Goal: Transaction & Acquisition: Purchase product/service

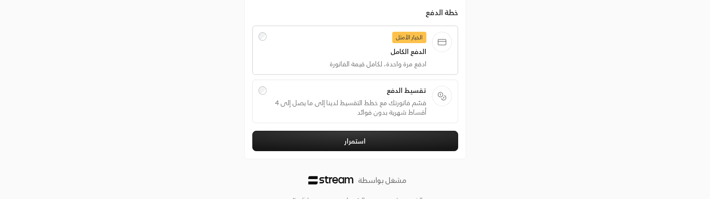
scroll to position [189, 0]
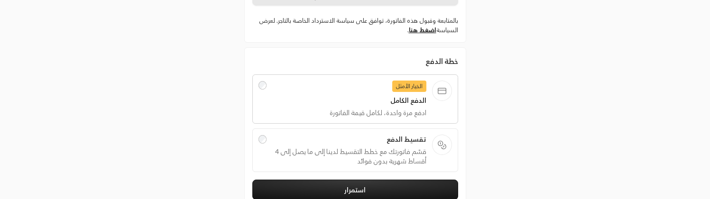
scroll to position [150, 0]
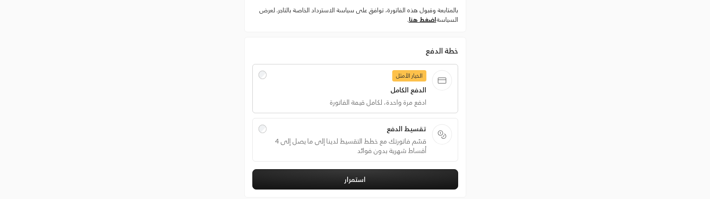
click at [377, 129] on span "تقسيط الدفع" at bounding box center [349, 128] width 154 height 9
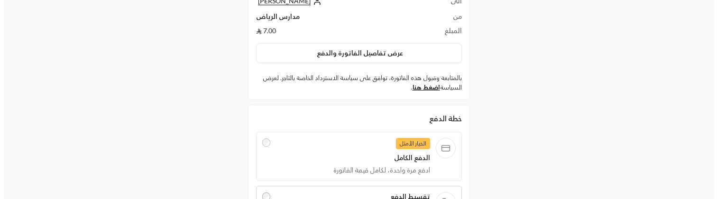
scroll to position [78, 0]
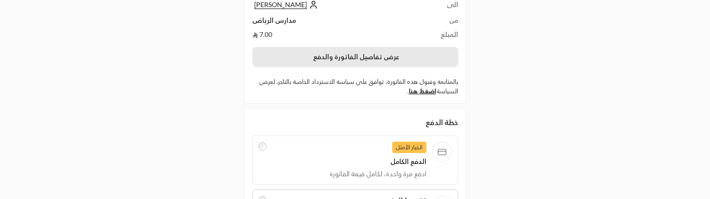
click at [350, 56] on button "عرض تفاصيل الفاتورة والدفع" at bounding box center [355, 57] width 206 height 20
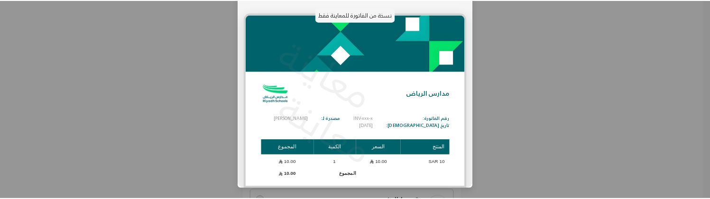
scroll to position [54, 0]
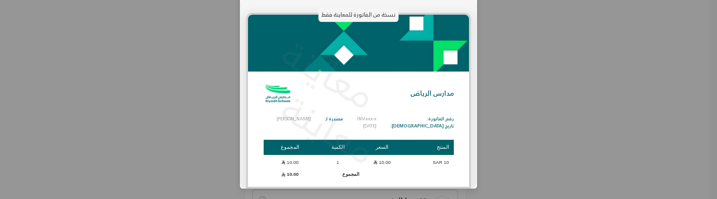
click at [551, 132] on div "معاينة الفاتورة نسخة من الفاتورة للمعاينة فقط نسخة من الفاتورة للمعاينة فقط معا…" at bounding box center [358, 99] width 717 height 199
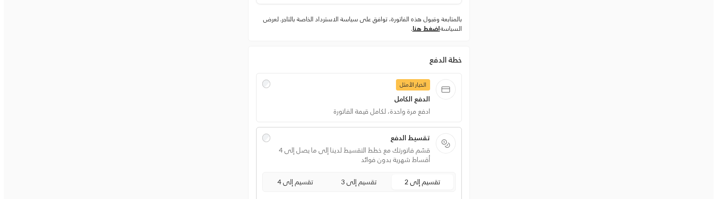
scroll to position [88, 0]
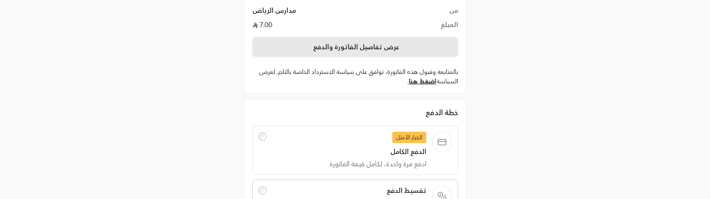
click at [378, 50] on button "عرض تفاصيل الفاتورة والدفع" at bounding box center [355, 47] width 206 height 20
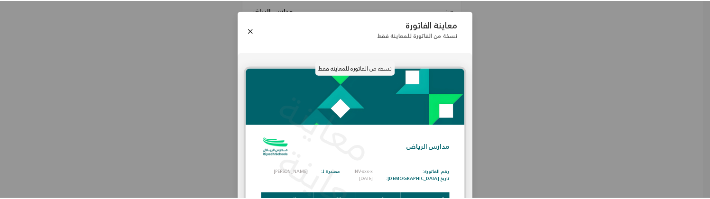
scroll to position [54, 0]
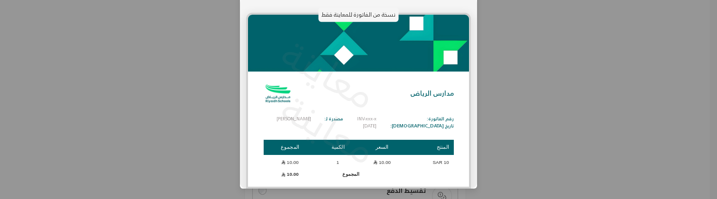
click at [560, 69] on div "معاينة الفاتورة نسخة من الفاتورة للمعاينة فقط نسخة من الفاتورة للمعاينة فقط معا…" at bounding box center [358, 99] width 717 height 199
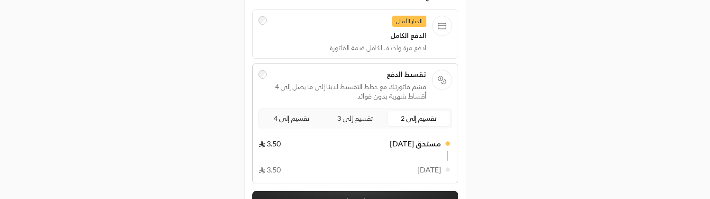
scroll to position [203, 0]
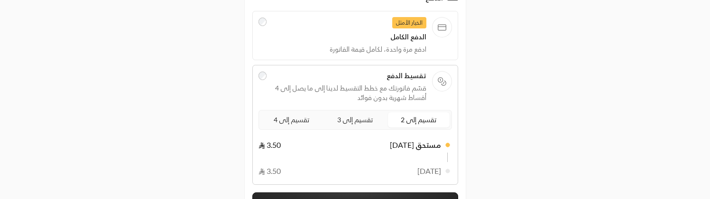
click at [360, 39] on span "الدفع الكامل" at bounding box center [349, 36] width 154 height 9
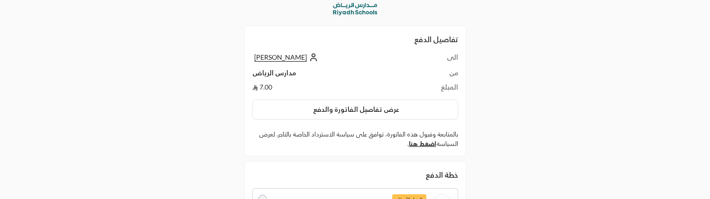
scroll to position [24, 0]
